Goal: Information Seeking & Learning: Find specific fact

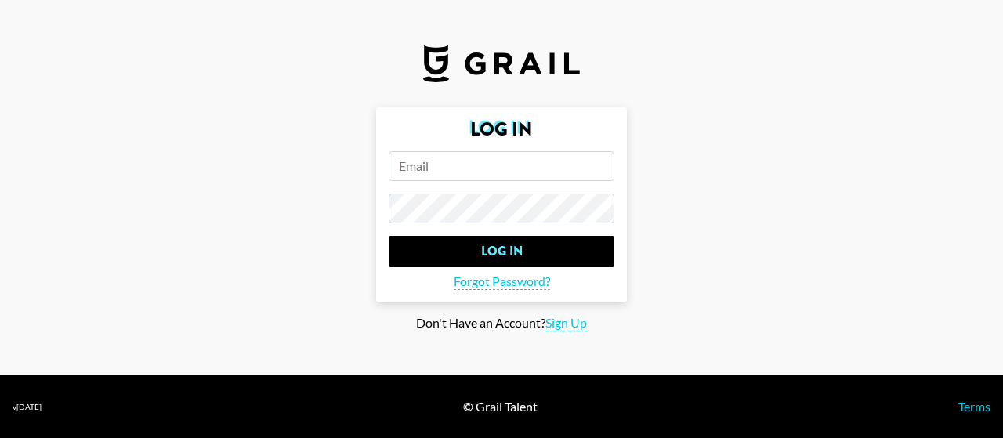
click at [499, 172] on input "email" at bounding box center [502, 166] width 226 height 30
type input "[EMAIL_ADDRESS][DOMAIN_NAME]"
click at [389, 236] on input "Log In" at bounding box center [502, 251] width 226 height 31
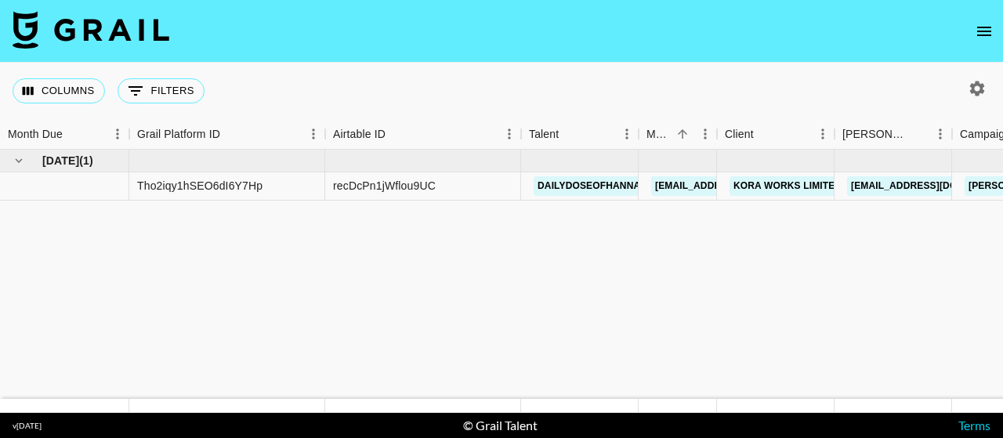
click at [980, 89] on icon "button" at bounding box center [977, 88] width 19 height 19
select select "[DATE]"
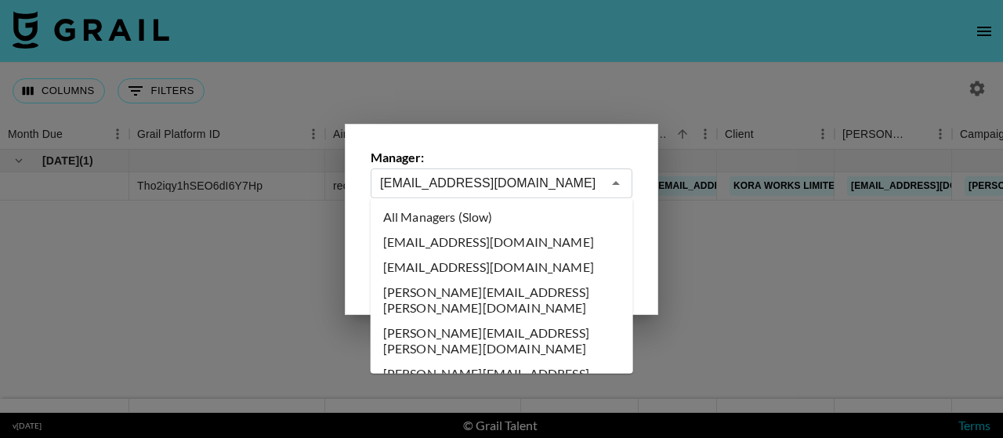
click at [506, 174] on input "[EMAIL_ADDRESS][DOMAIN_NAME]" at bounding box center [491, 183] width 222 height 18
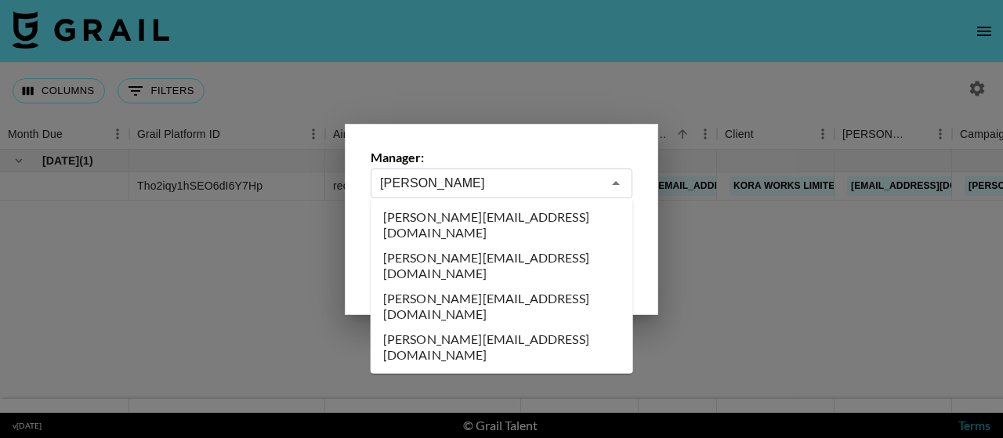
click at [507, 286] on li "[PERSON_NAME][EMAIL_ADDRESS][DOMAIN_NAME]" at bounding box center [502, 306] width 263 height 41
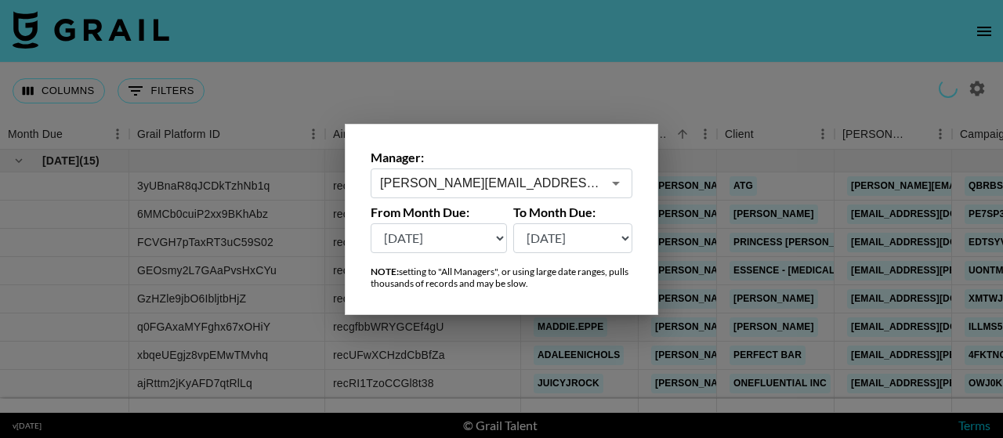
type input "[PERSON_NAME][EMAIL_ADDRESS][DOMAIN_NAME]"
click at [268, 102] on div at bounding box center [501, 219] width 1003 height 438
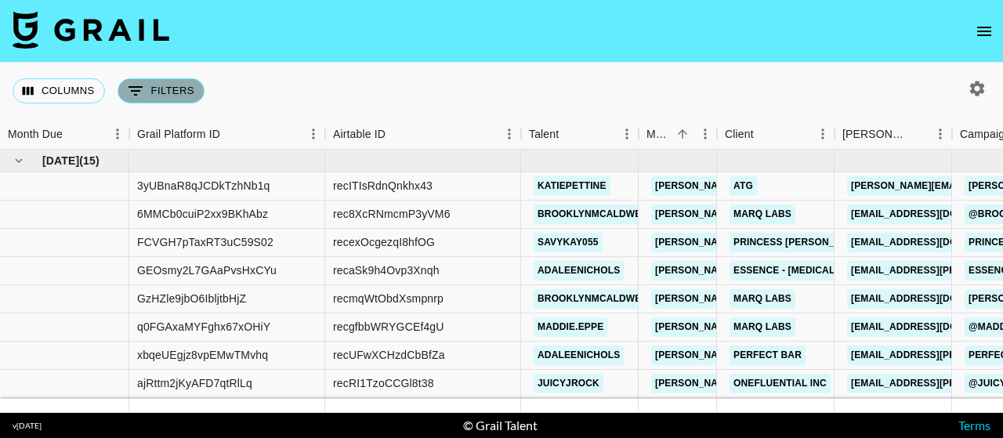
click at [189, 87] on button "0 Filters" at bounding box center [161, 90] width 87 height 25
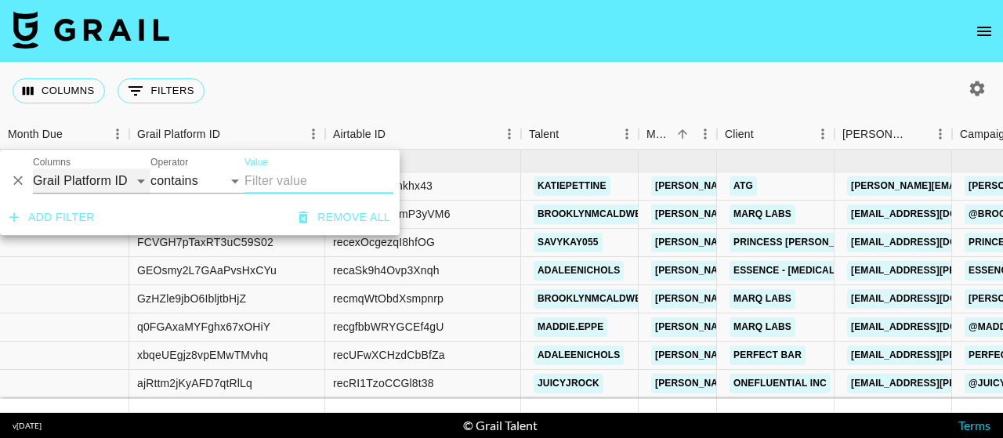
click at [118, 178] on select "Grail Platform ID Airtable ID Talent Manager Client [PERSON_NAME] Campaign (Typ…" at bounding box center [92, 181] width 118 height 25
select select "bookerId"
click at [33, 169] on select "Grail Platform ID Airtable ID Talent Manager Client [PERSON_NAME] Campaign (Typ…" at bounding box center [92, 181] width 118 height 25
select select "is"
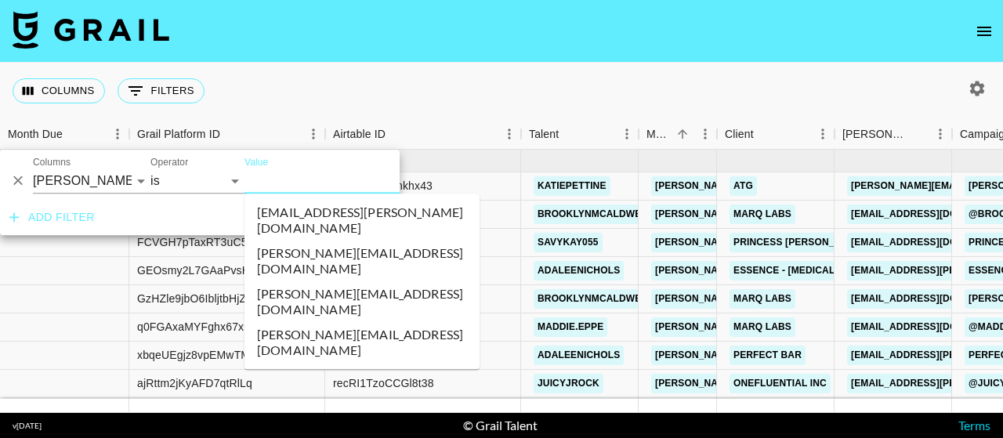
click at [321, 188] on input "Value" at bounding box center [351, 181] width 212 height 24
type input "prin"
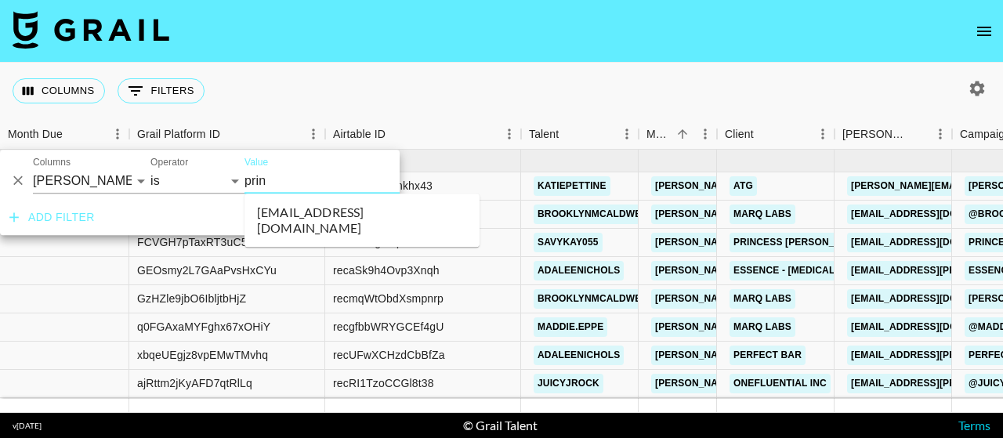
click at [364, 213] on li "[EMAIL_ADDRESS][DOMAIN_NAME]" at bounding box center [362, 220] width 235 height 41
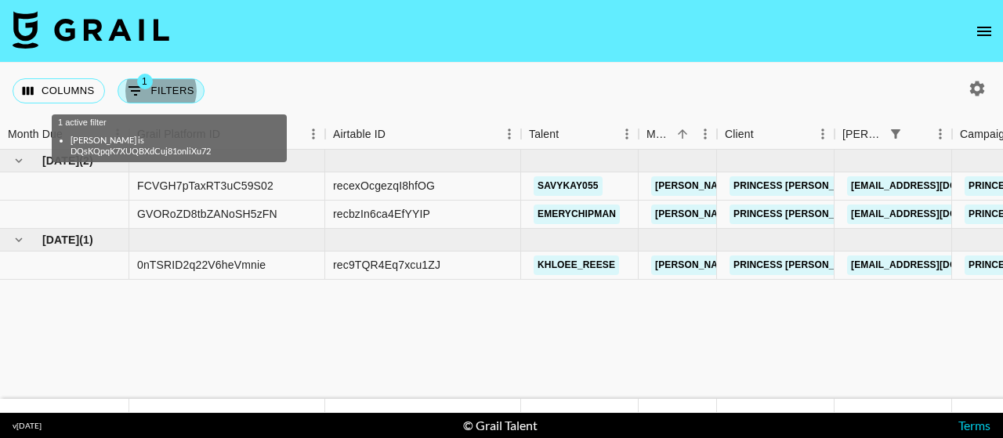
click at [163, 89] on button "1 Filters" at bounding box center [161, 90] width 87 height 25
select select "bookerId"
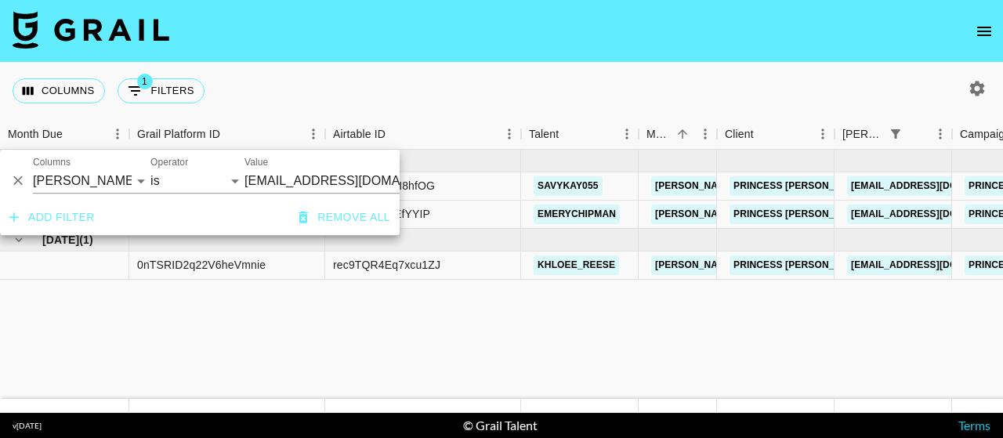
click at [350, 219] on button "Remove all" at bounding box center [344, 217] width 104 height 29
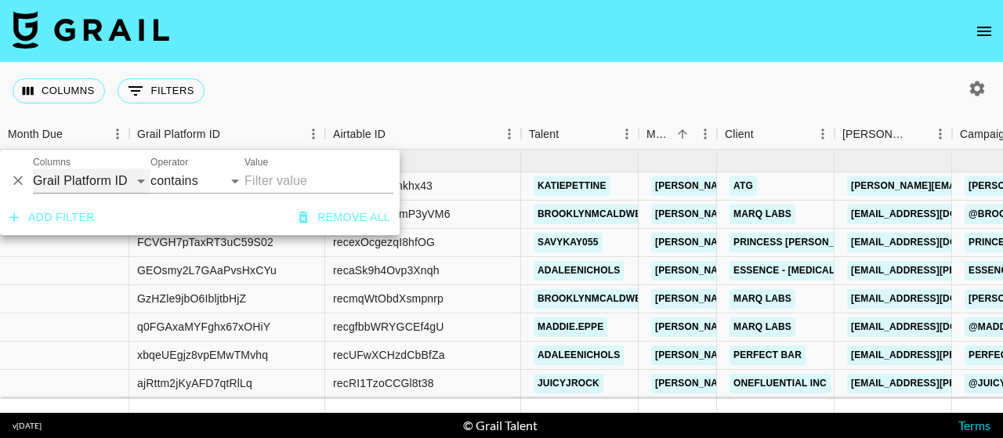
click at [121, 180] on select "Grail Platform ID Airtable ID Talent Manager Client [PERSON_NAME] Campaign (Typ…" at bounding box center [92, 181] width 118 height 25
select select "talentName"
click at [33, 169] on select "Grail Platform ID Airtable ID Talent Manager Client [PERSON_NAME] Campaign (Typ…" at bounding box center [92, 181] width 118 height 25
click at [281, 187] on input "Value" at bounding box center [319, 181] width 149 height 25
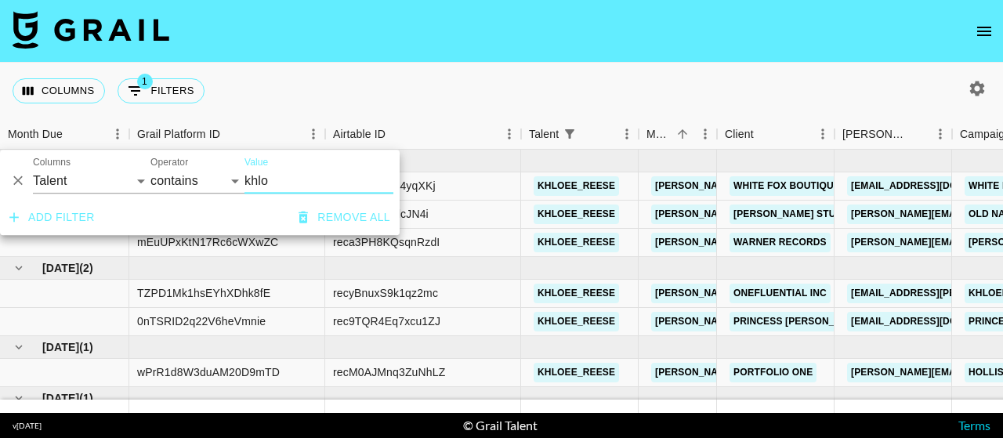
type input "khlo"
click at [472, 91] on div "Columns 1 Filters + Booking" at bounding box center [501, 91] width 1003 height 56
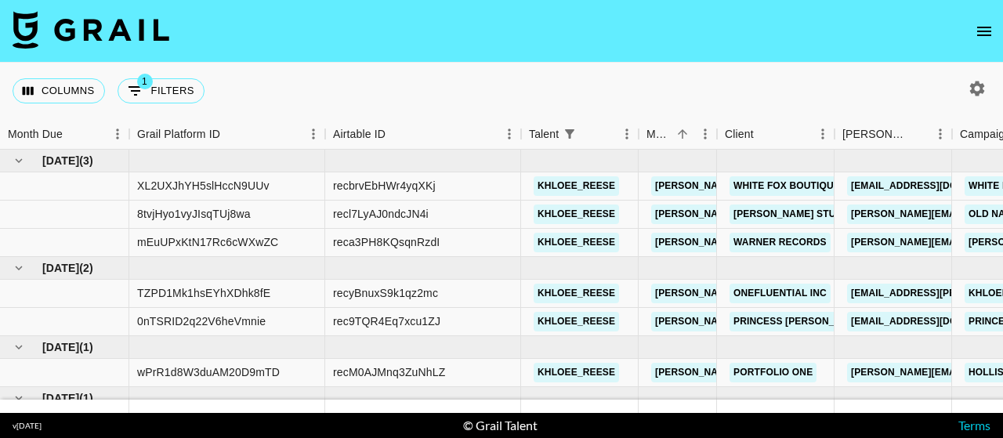
click at [977, 89] on icon "button" at bounding box center [977, 88] width 19 height 19
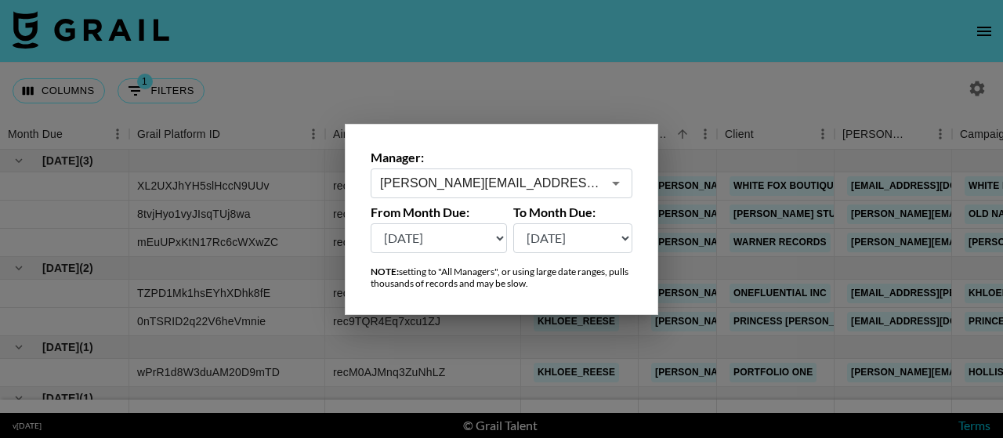
click at [499, 236] on select "[DATE] [DATE] '[DATE] May '[DATE] Mar '[DATE] Jan '[DATE] Nov '[DATE] Sep '[DAT…" at bounding box center [439, 238] width 136 height 30
select select "[DATE]"
click at [371, 223] on select "[DATE] [DATE] '[DATE] May '[DATE] Mar '[DATE] Jan '[DATE] Nov '[DATE] Sep '[DAT…" at bounding box center [439, 238] width 136 height 30
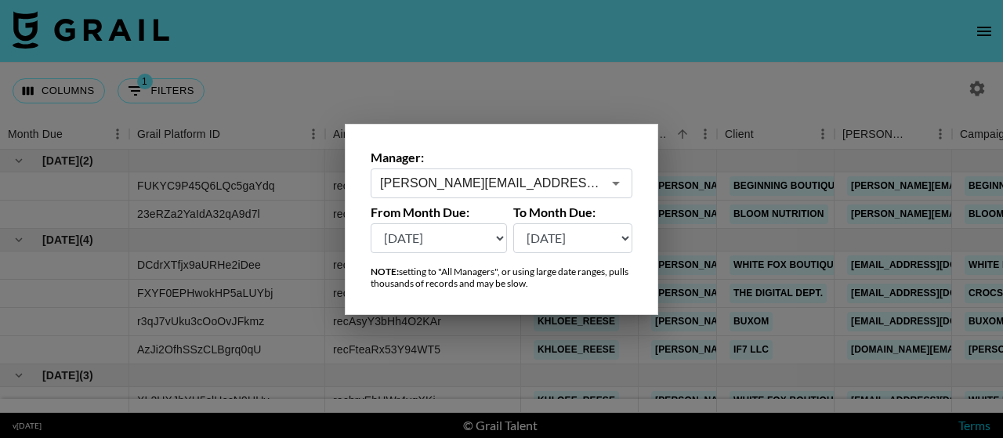
click at [293, 112] on div at bounding box center [501, 219] width 1003 height 438
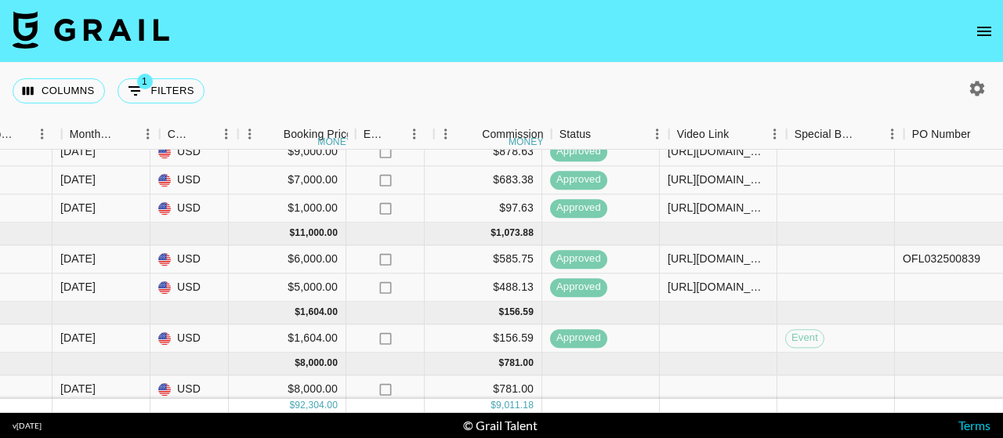
scroll to position [248, 1250]
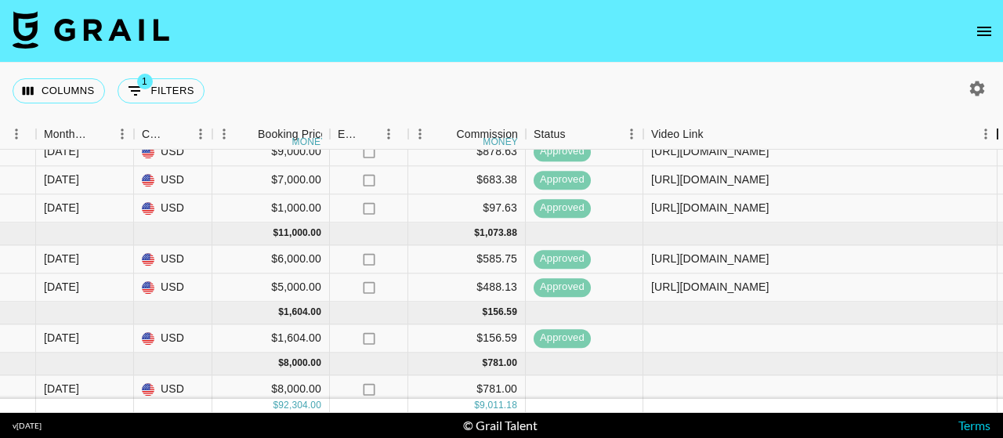
drag, startPoint x: 766, startPoint y: 130, endPoint x: 1003, endPoint y: 141, distance: 237.0
click at [1003, 141] on div "Video Link" at bounding box center [998, 134] width 19 height 31
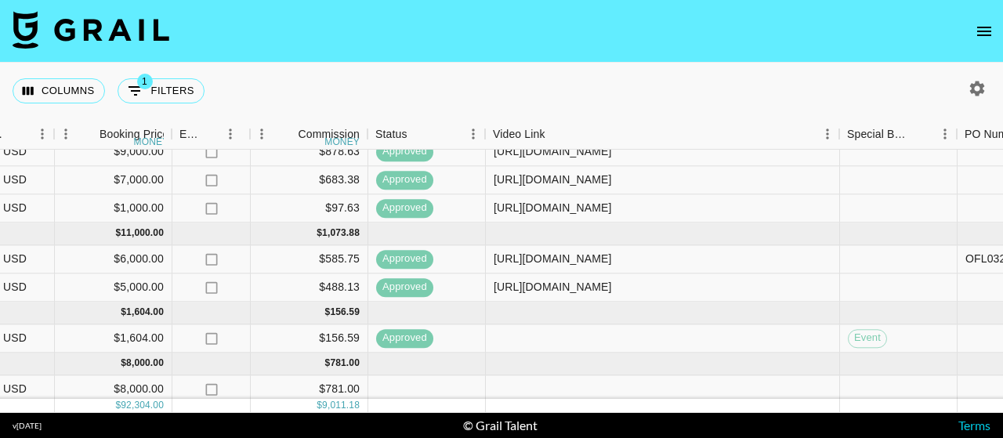
scroll to position [248, 1408]
drag, startPoint x: 843, startPoint y: 136, endPoint x: 880, endPoint y: 218, distance: 90.2
click at [937, 170] on div "Month Due Grail Platform ID Airtable ID Talent Manager Client [PERSON_NAME] Cam…" at bounding box center [501, 266] width 1003 height 294
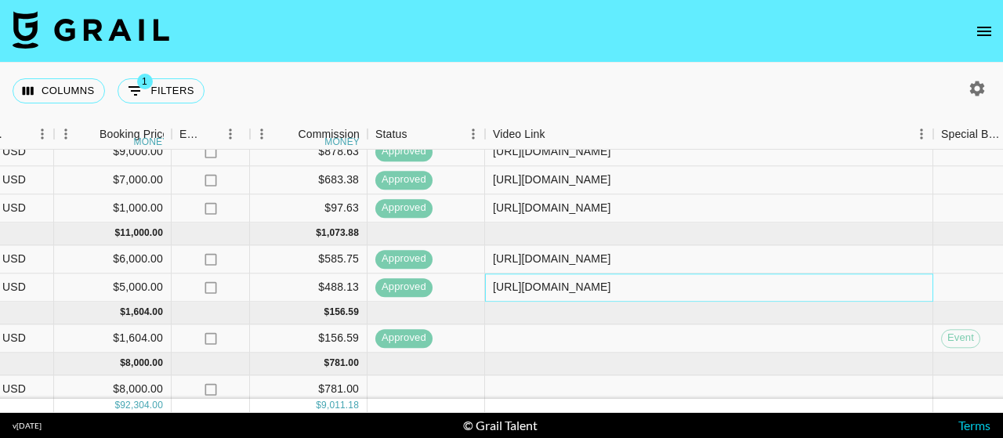
drag, startPoint x: 843, startPoint y: 288, endPoint x: 493, endPoint y: 292, distance: 349.7
click at [493, 292] on div "[URL][DOMAIN_NAME]" at bounding box center [709, 288] width 448 height 28
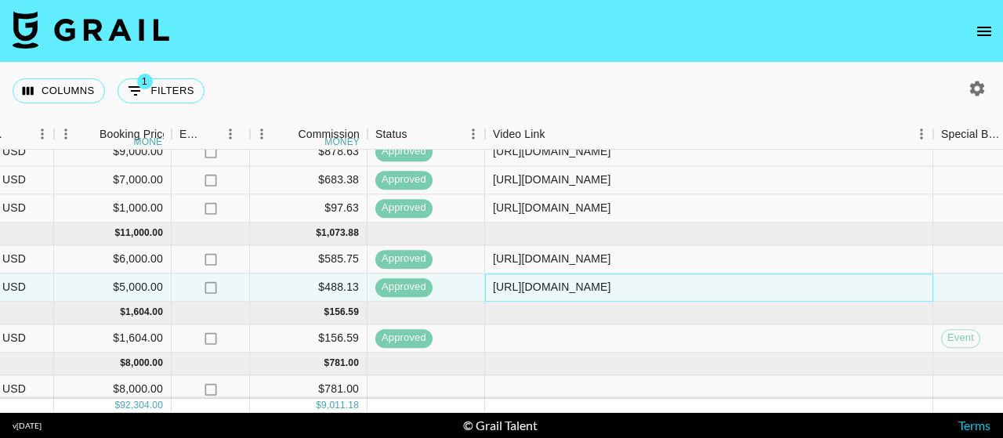
copy div "[URL][DOMAIN_NAME]"
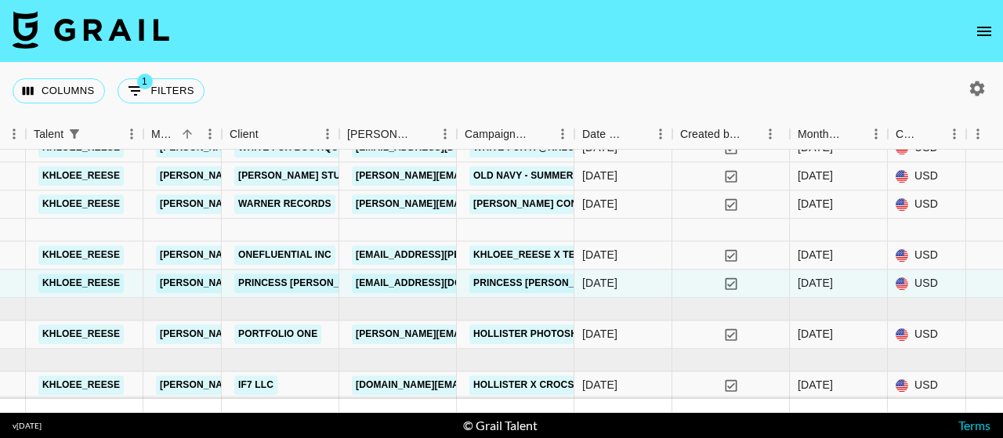
scroll to position [0, 495]
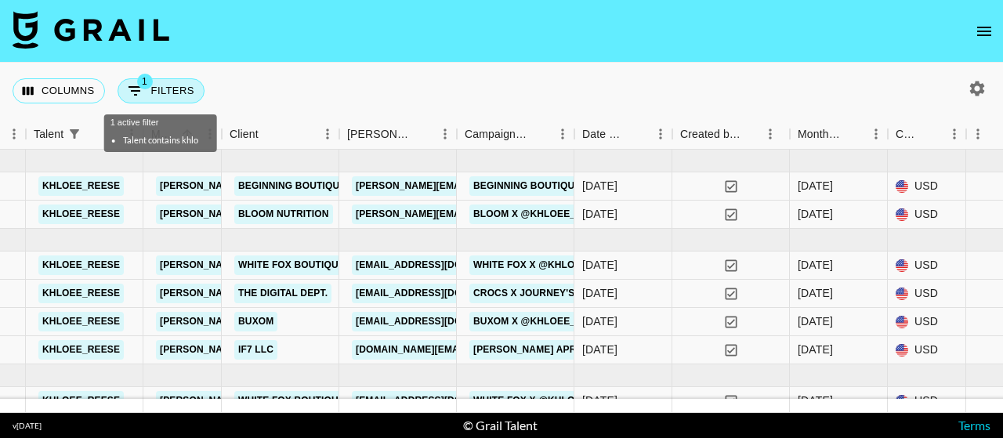
click at [154, 100] on button "1 Filters" at bounding box center [161, 90] width 87 height 25
select select "talentName"
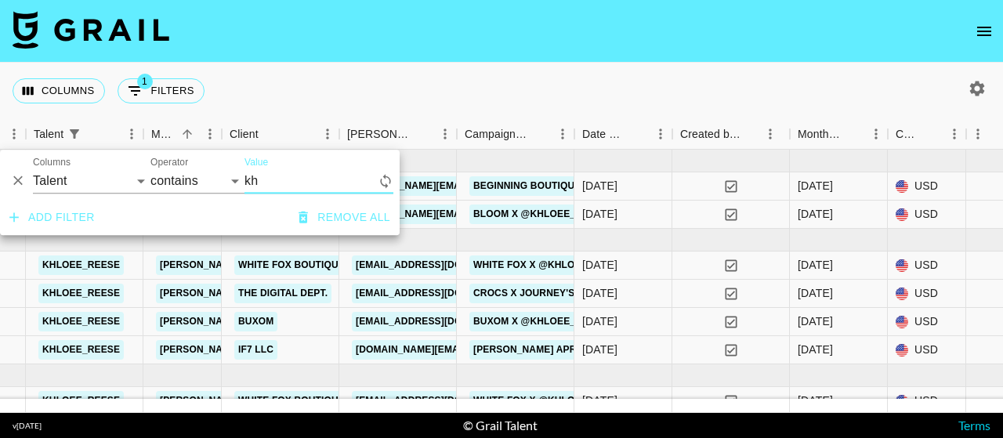
type input "k"
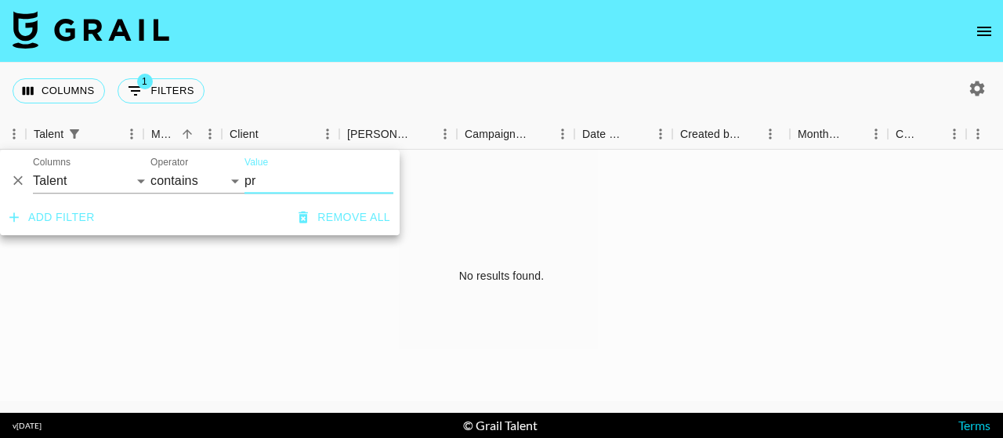
type input "p"
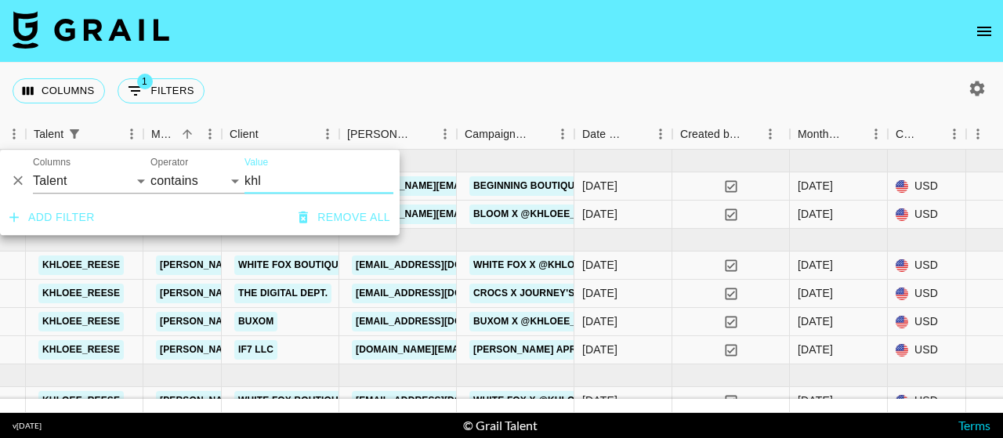
type input "khl"
click at [55, 222] on button "Add filter" at bounding box center [52, 217] width 98 height 29
select select "or"
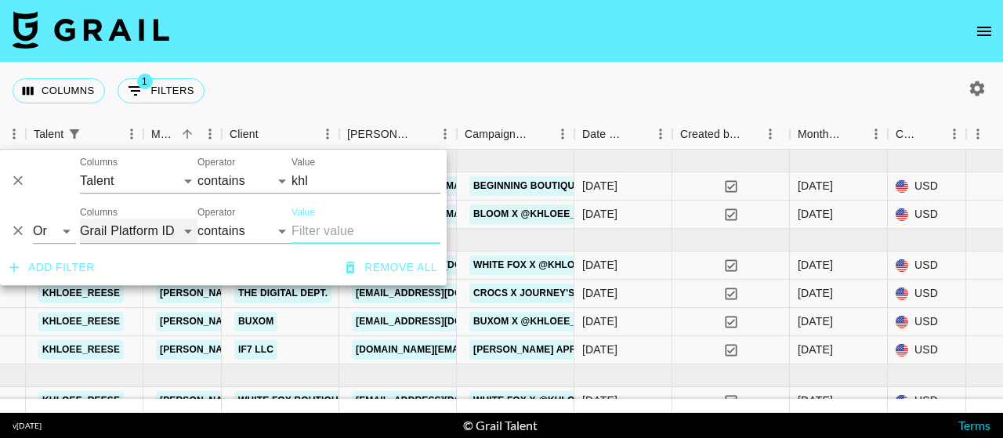
click at [123, 227] on select "Grail Platform ID Airtable ID Talent Manager Client [PERSON_NAME] Campaign (Typ…" at bounding box center [139, 231] width 118 height 25
select select "bookerId"
click at [80, 219] on select "Grail Platform ID Airtable ID Talent Manager Client [PERSON_NAME] Campaign (Typ…" at bounding box center [139, 231] width 118 height 25
select select "is"
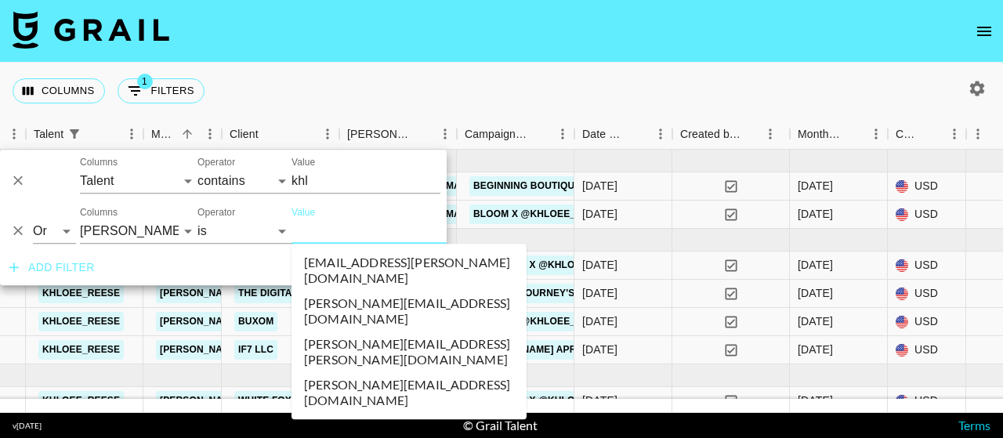
click at [332, 237] on input "Value" at bounding box center [398, 231] width 212 height 24
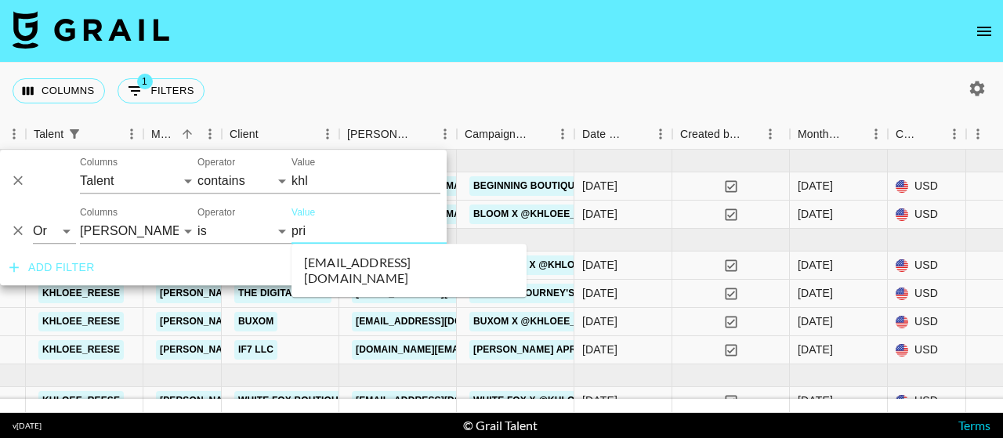
type input "prin"
click at [354, 277] on ul "[EMAIL_ADDRESS][DOMAIN_NAME]" at bounding box center [409, 270] width 235 height 53
click at [356, 272] on li "[EMAIL_ADDRESS][DOMAIN_NAME]" at bounding box center [409, 270] width 235 height 41
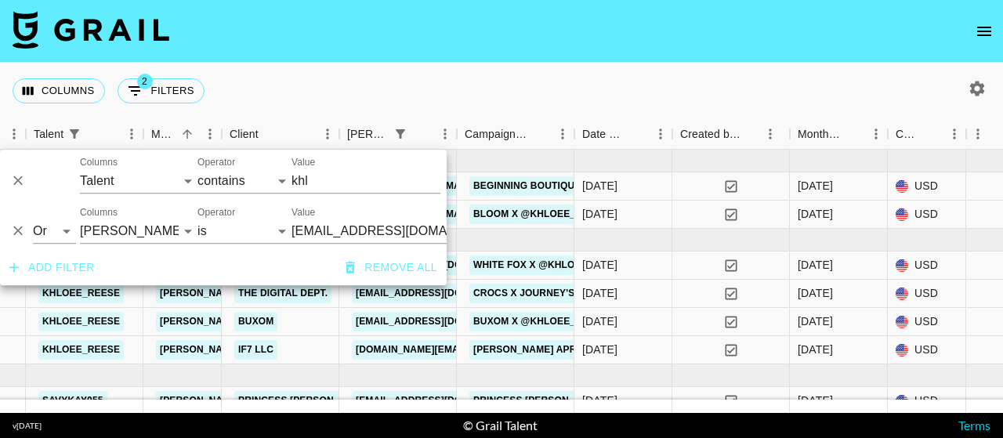
click at [429, 84] on div "Columns 2 Filters + Booking" at bounding box center [501, 91] width 1003 height 56
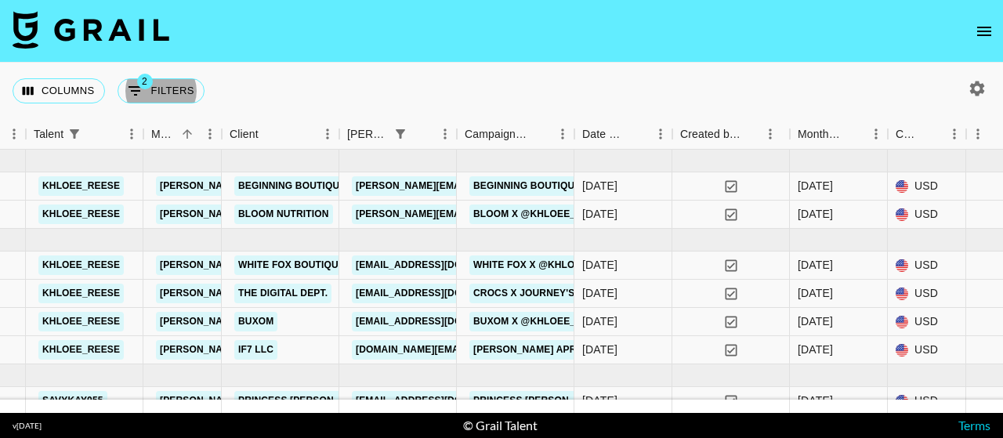
click at [969, 76] on div at bounding box center [977, 88] width 27 height 27
click at [973, 85] on icon "button" at bounding box center [977, 88] width 15 height 15
select select "[DATE]"
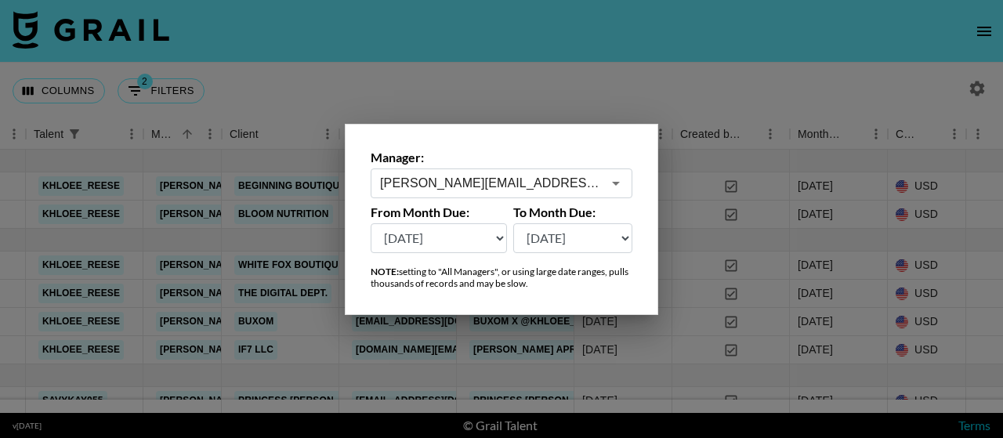
click at [510, 67] on div at bounding box center [501, 219] width 1003 height 438
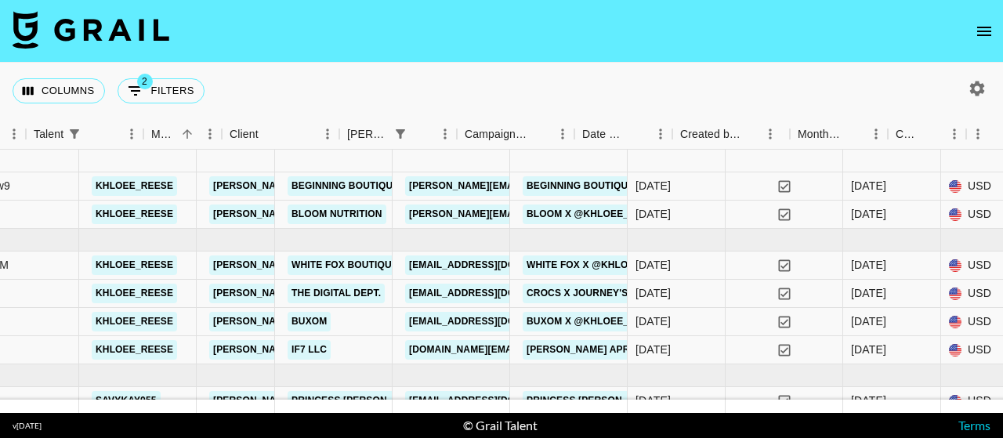
scroll to position [0, 425]
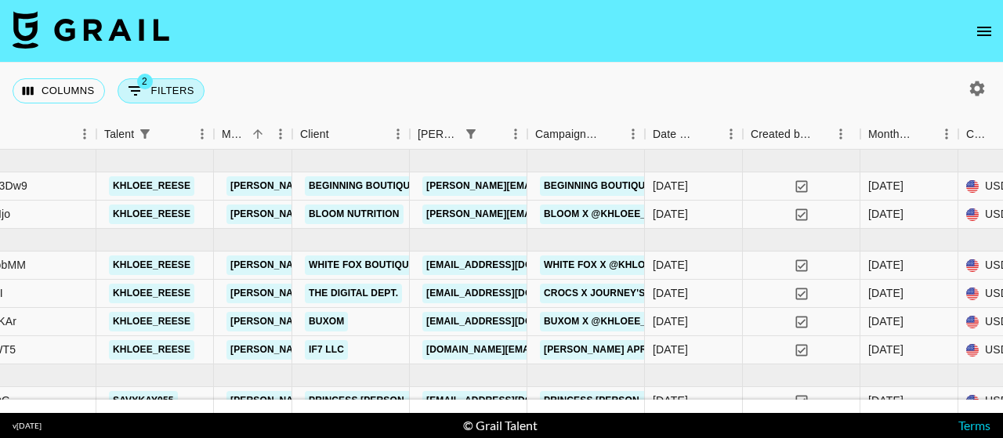
click at [185, 93] on button "2 Filters" at bounding box center [161, 90] width 87 height 25
select select "or"
select select "talentName"
select select "or"
select select "bookerId"
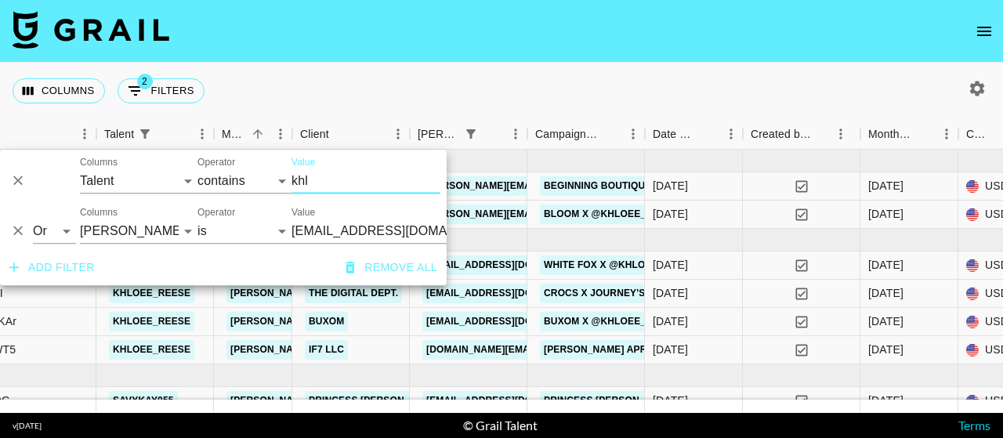
click at [318, 175] on input "khl" at bounding box center [366, 181] width 149 height 25
type input "khloe"
click at [497, 115] on div "Columns 2 Filters + Booking" at bounding box center [501, 91] width 1003 height 56
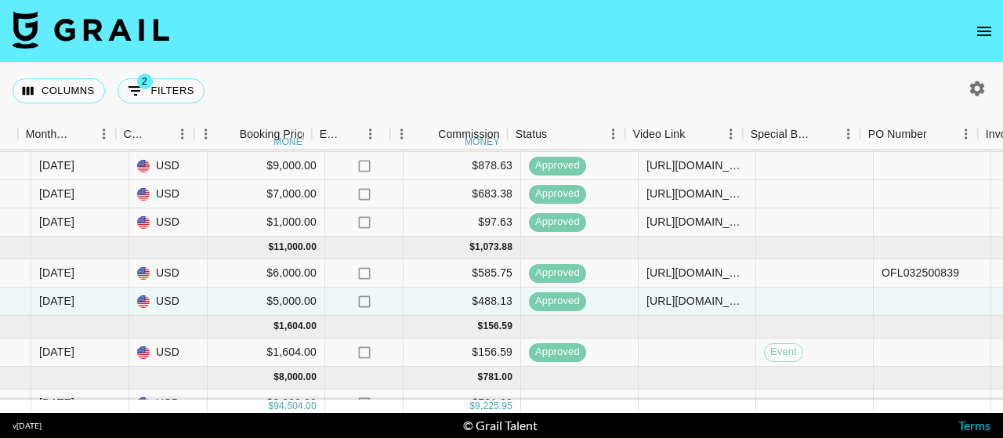
scroll to position [314, 1317]
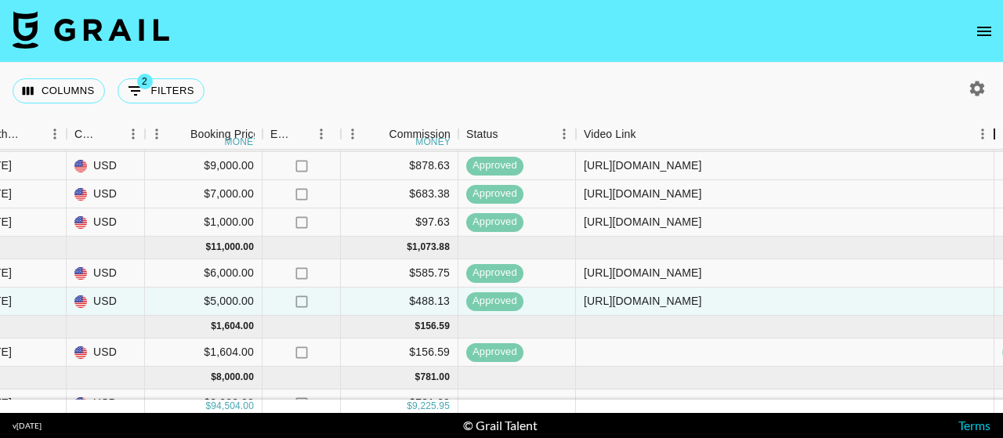
drag, startPoint x: 695, startPoint y: 139, endPoint x: 1003, endPoint y: 205, distance: 315.0
click at [1003, 205] on div "Month Due Grail Platform ID Airtable ID Talent Manager Client [PERSON_NAME] Cam…" at bounding box center [501, 266] width 1003 height 294
drag, startPoint x: 947, startPoint y: 298, endPoint x: 583, endPoint y: 311, distance: 364.0
click at [583, 311] on div "[URL][DOMAIN_NAME]" at bounding box center [789, 302] width 426 height 28
copy div "[URL][DOMAIN_NAME]"
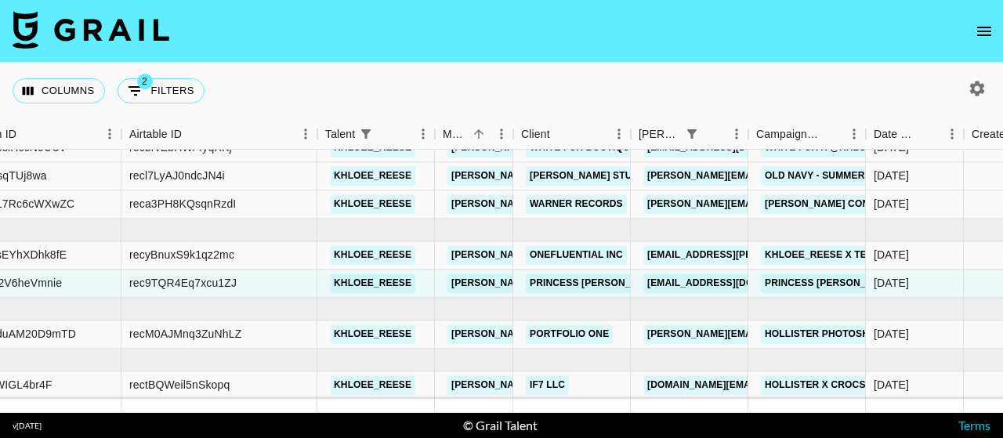
scroll to position [0, 204]
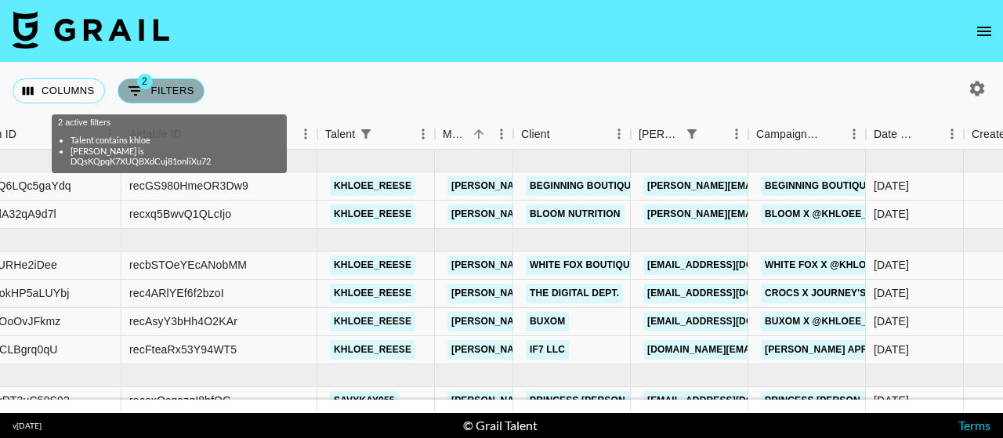
click at [185, 83] on button "2 Filters" at bounding box center [161, 90] width 87 height 25
select select "or"
select select "talentName"
select select "or"
select select "bookerId"
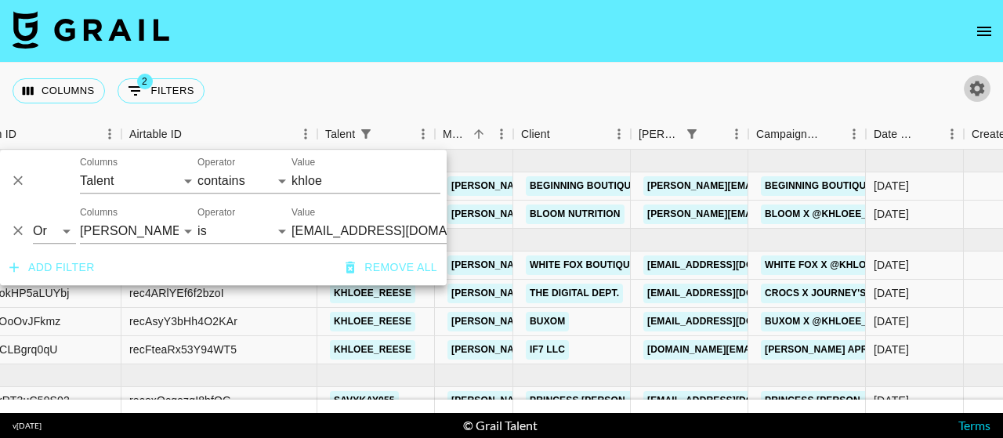
click at [976, 93] on icon "button" at bounding box center [977, 88] width 15 height 15
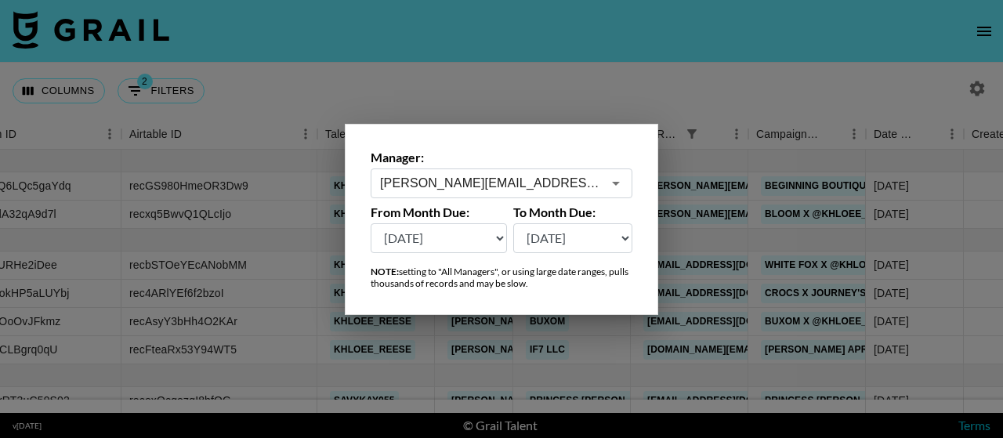
click at [491, 238] on select "[DATE] [DATE] '[DATE] May '[DATE] Mar '[DATE] Jan '[DATE] Nov '[DATE] Sep '[DAT…" at bounding box center [439, 238] width 136 height 30
select select "[DATE]"
click at [371, 223] on select "[DATE] [DATE] '[DATE] May '[DATE] Mar '[DATE] Jan '[DATE] Nov '[DATE] Sep '[DAT…" at bounding box center [439, 238] width 136 height 30
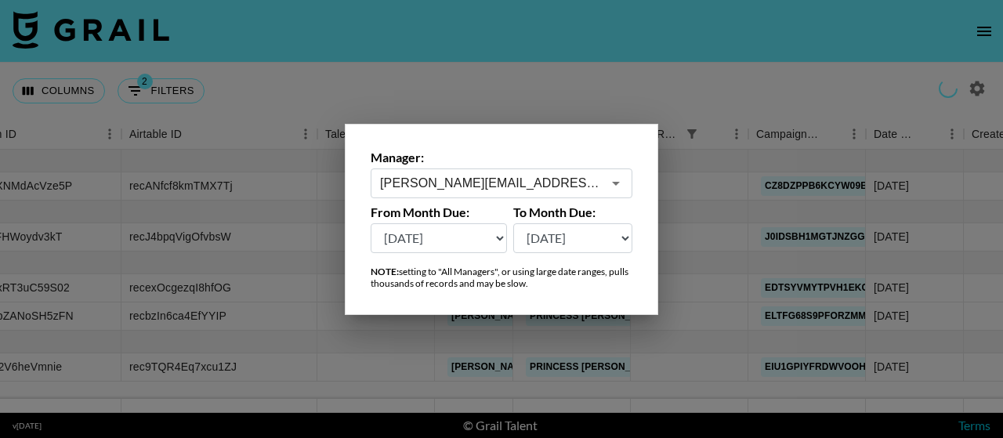
click at [608, 79] on div at bounding box center [501, 219] width 1003 height 438
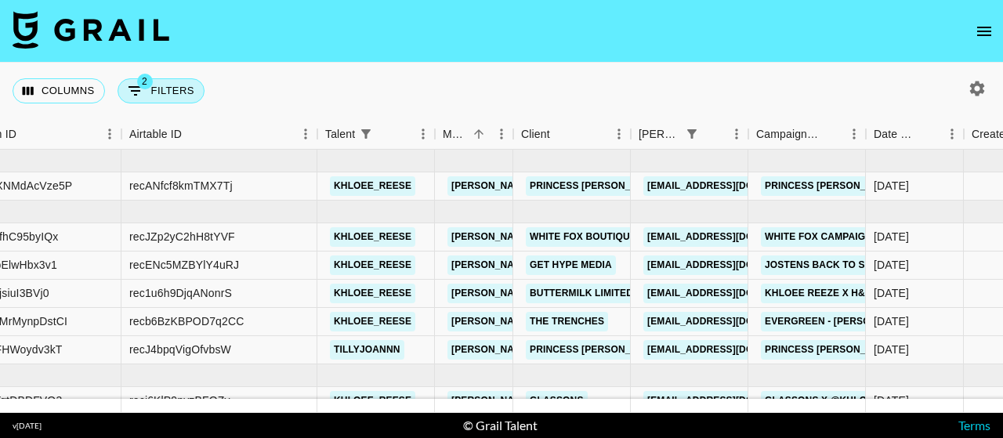
click at [170, 89] on button "2 Filters" at bounding box center [161, 90] width 87 height 25
select select "or"
select select "talentName"
select select "or"
select select "bookerId"
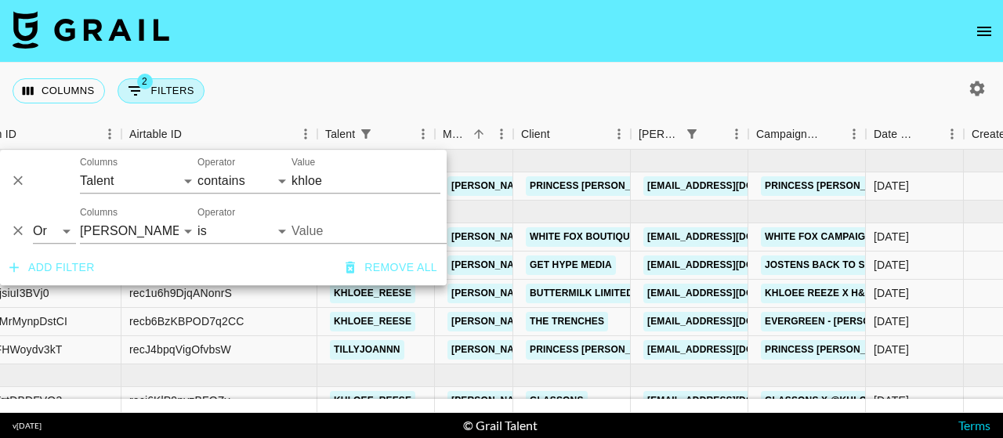
type input "[EMAIL_ADDRESS][DOMAIN_NAME]"
click at [19, 175] on icon "Delete" at bounding box center [18, 181] width 16 height 16
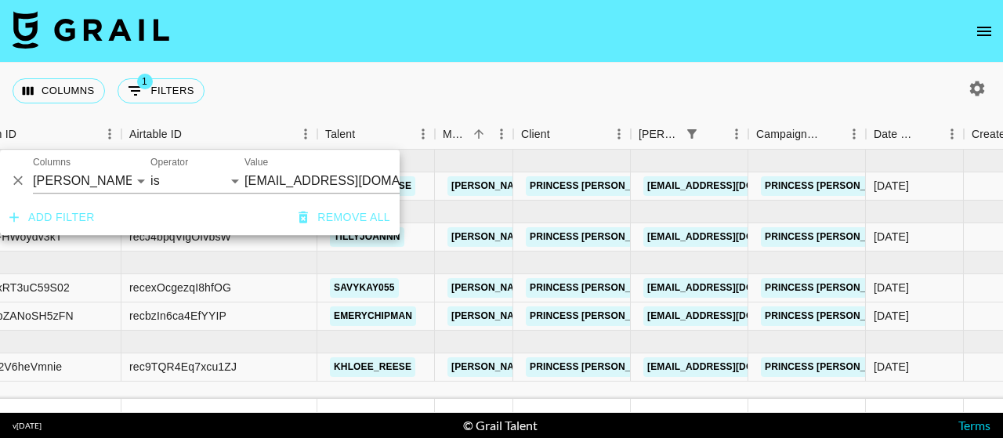
click at [382, 77] on div "Columns 1 Filters + Booking" at bounding box center [501, 91] width 1003 height 56
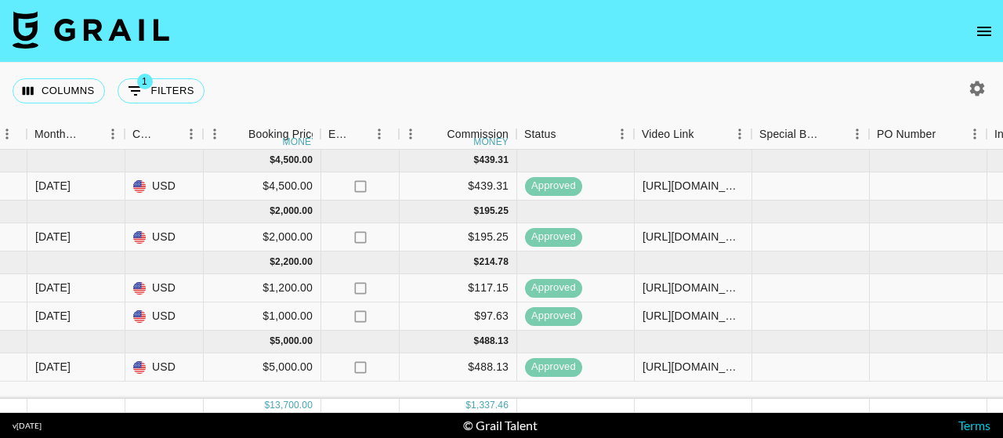
scroll to position [0, 1259]
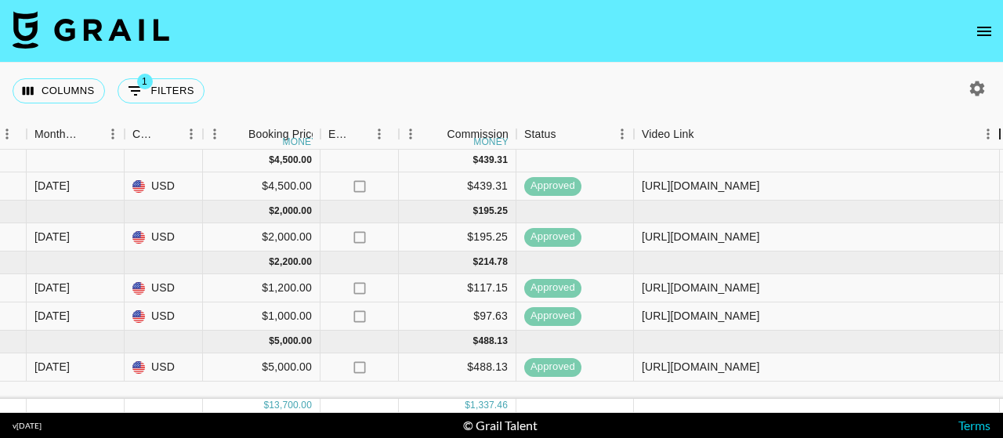
drag, startPoint x: 754, startPoint y: 137, endPoint x: 1003, endPoint y: 162, distance: 249.8
click at [1003, 162] on div "Month Due Grail Platform ID Airtable ID Talent Manager Client [PERSON_NAME] Cam…" at bounding box center [501, 266] width 1003 height 294
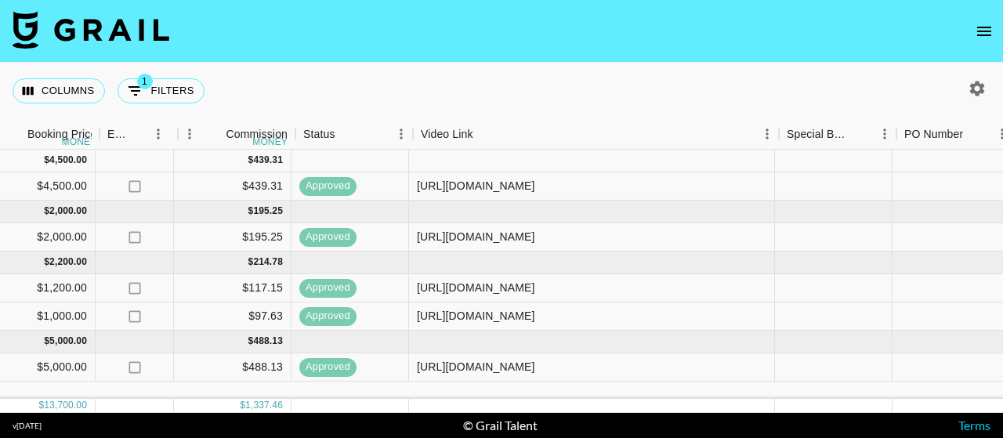
scroll to position [0, 1485]
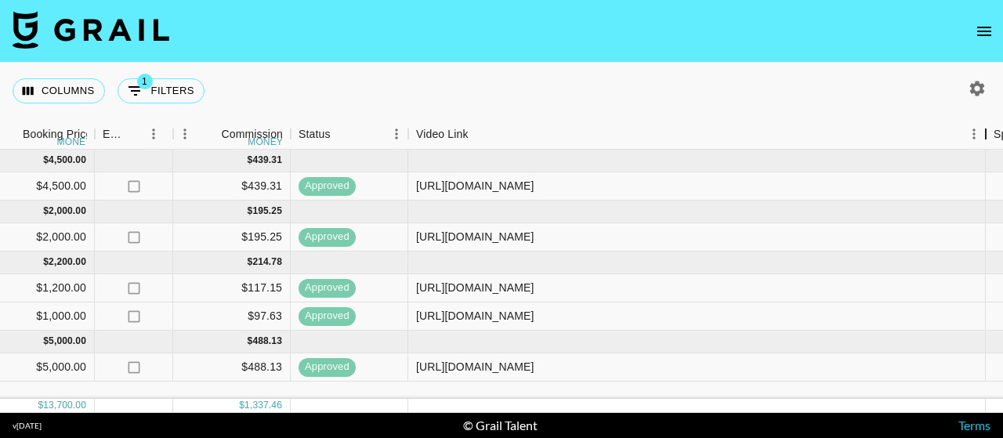
drag, startPoint x: 779, startPoint y: 132, endPoint x: 991, endPoint y: 172, distance: 215.4
click at [991, 172] on div "Month Due Grail Platform ID Airtable ID Talent Manager Client [PERSON_NAME] Cam…" at bounding box center [501, 266] width 1003 height 294
drag, startPoint x: 895, startPoint y: 190, endPoint x: 414, endPoint y: 187, distance: 481.3
click at [414, 189] on div "[URL][DOMAIN_NAME]" at bounding box center [697, 186] width 578 height 28
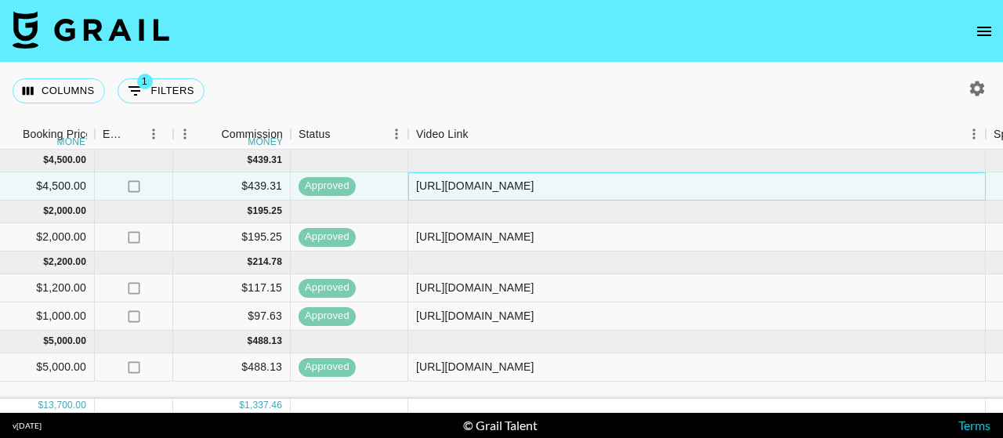
copy div "[URL][DOMAIN_NAME]"
drag, startPoint x: 786, startPoint y: 368, endPoint x: 415, endPoint y: 362, distance: 370.8
click at [415, 362] on div "[URL][DOMAIN_NAME]" at bounding box center [697, 368] width 578 height 28
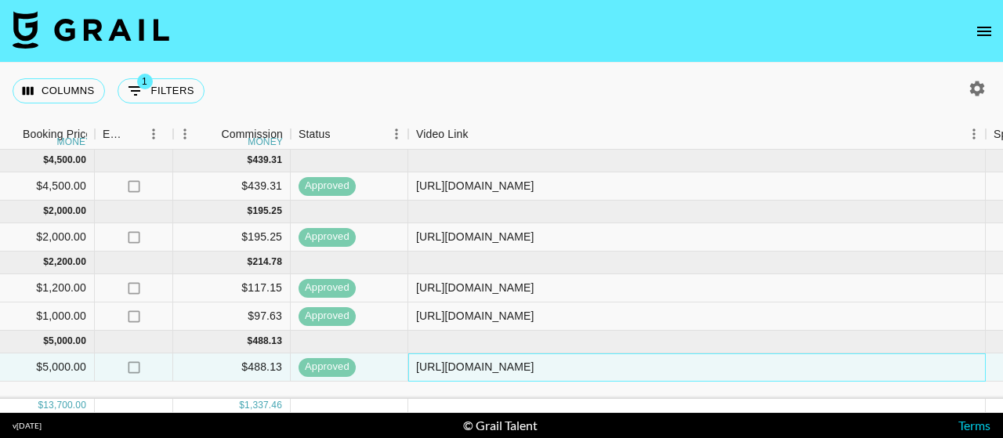
copy div "[URL][DOMAIN_NAME]"
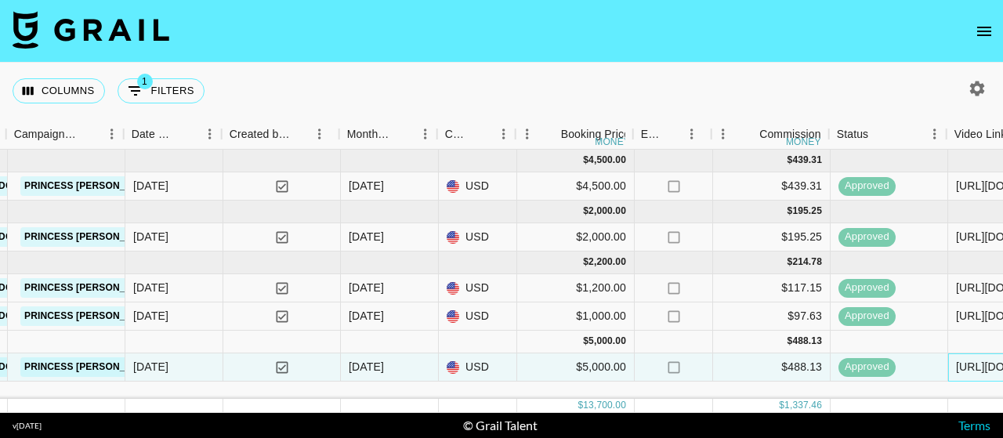
scroll to position [0, 947]
